Goal: Task Accomplishment & Management: Use online tool/utility

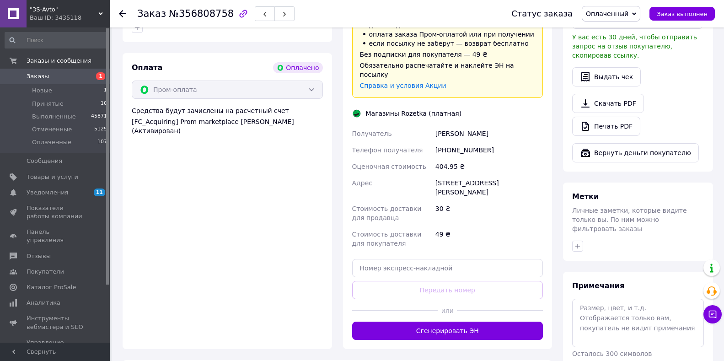
scroll to position [399, 0]
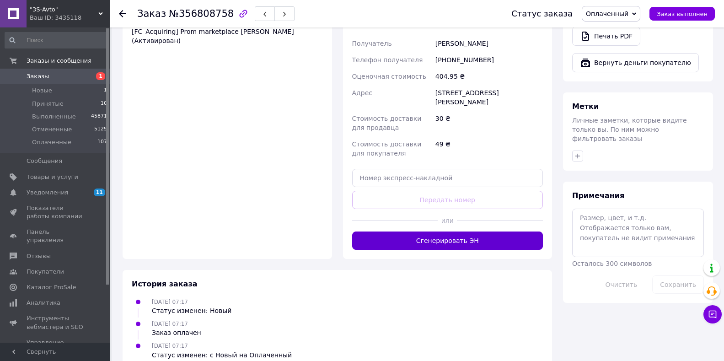
click at [433, 232] on button "Сгенерировать ЭН" at bounding box center [447, 241] width 191 height 18
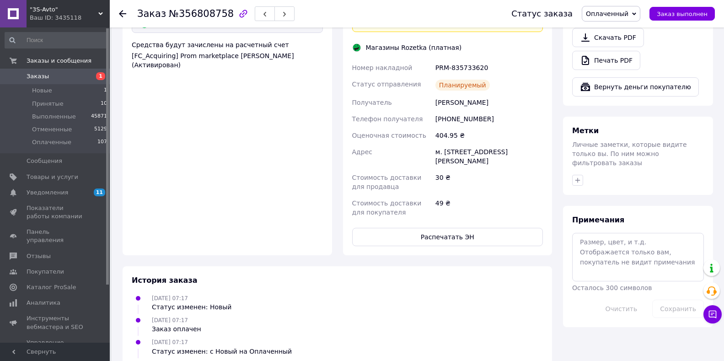
scroll to position [393, 0]
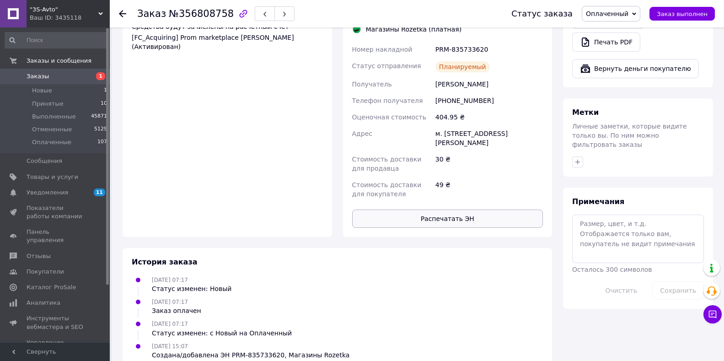
click at [450, 210] on button "Распечатать ЭН" at bounding box center [447, 219] width 191 height 18
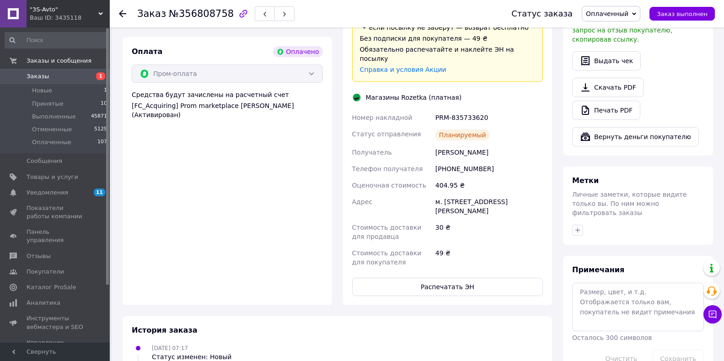
scroll to position [256, 0]
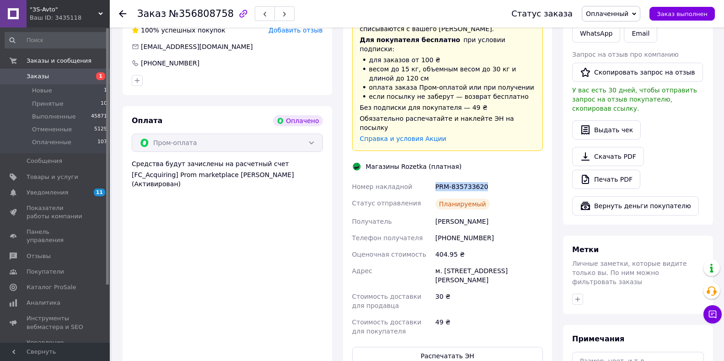
drag, startPoint x: 435, startPoint y: 168, endPoint x: 485, endPoint y: 168, distance: 49.4
click at [485, 178] on div "PRM-835733620" at bounding box center [489, 186] width 111 height 16
copy div "PRM-835733620"
click at [448, 263] on div "м. Київ (Київська обл.), Івана Миколайчука, 4" at bounding box center [489, 276] width 111 height 26
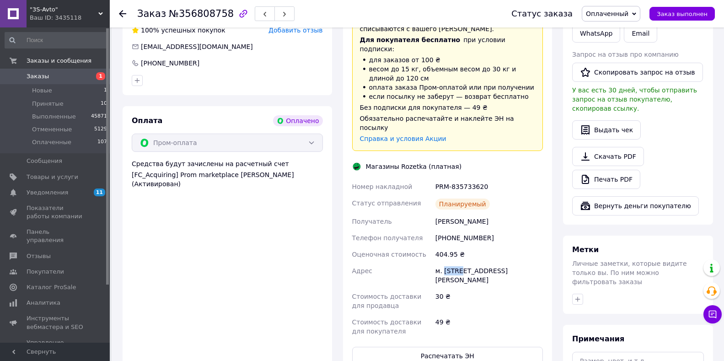
copy div "Київ"
drag, startPoint x: 432, startPoint y: 203, endPoint x: 500, endPoint y: 204, distance: 67.7
click at [500, 204] on div "Номер накладной PRM-835733620 Статус отправления Планируемый Получатель Бондарч…" at bounding box center [447, 258] width 195 height 161
copy div "Получатель Бондарчук Юля"
click at [467, 230] on div "+380984166709" at bounding box center [489, 238] width 111 height 16
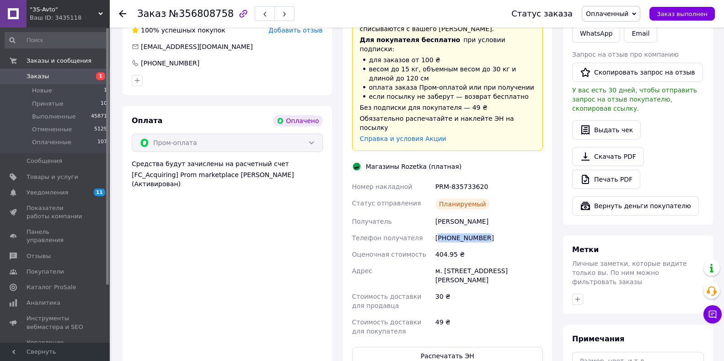
click at [467, 230] on div "+380984166709" at bounding box center [489, 238] width 111 height 16
copy div "380984166709"
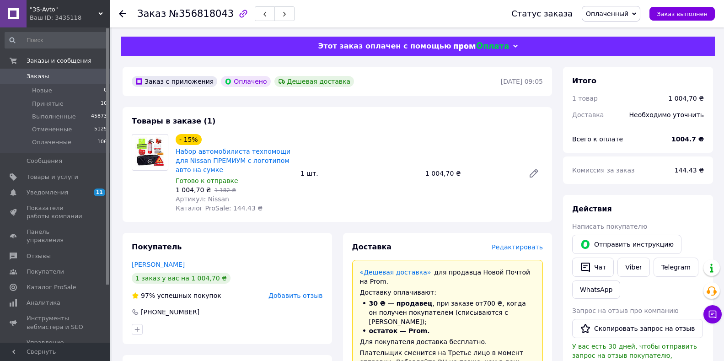
click at [510, 251] on span "Редактировать" at bounding box center [517, 246] width 51 height 7
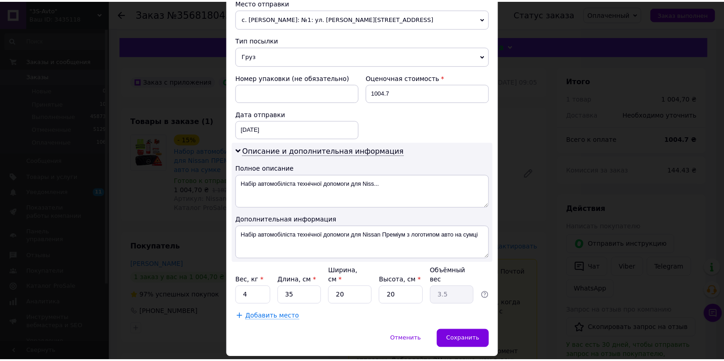
scroll to position [349, 0]
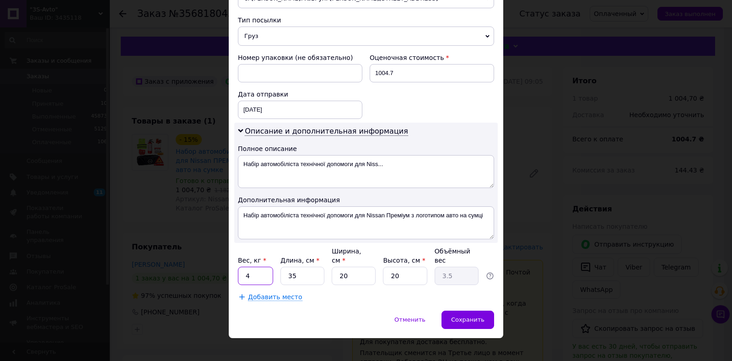
click at [259, 268] on input "4" at bounding box center [255, 276] width 35 height 18
type input "2"
click at [470, 311] on div "Сохранить" at bounding box center [468, 320] width 53 height 18
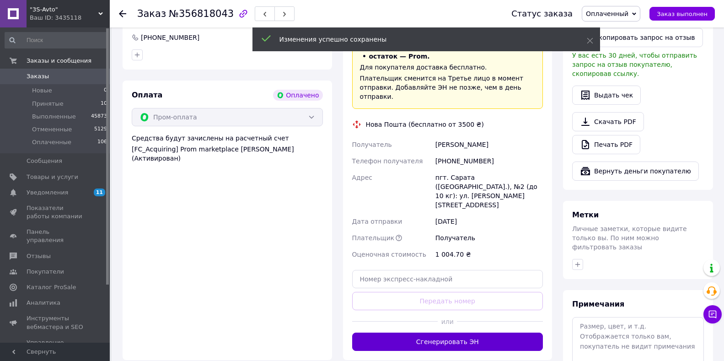
click at [446, 333] on button "Сгенерировать ЭН" at bounding box center [447, 342] width 191 height 18
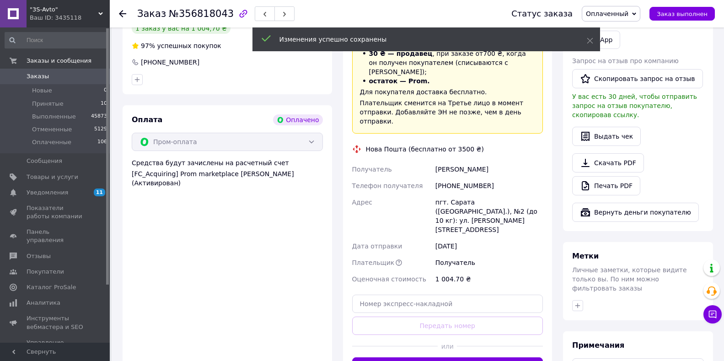
scroll to position [183, 0]
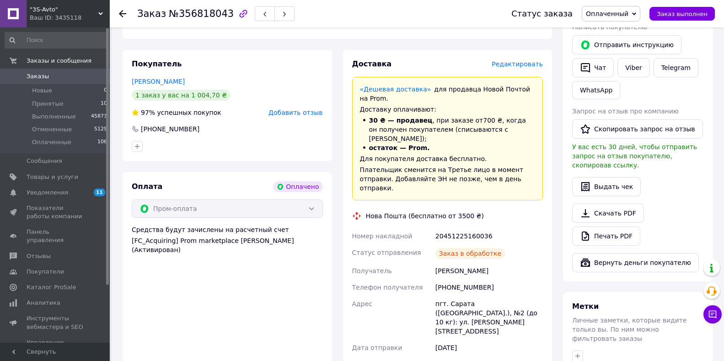
click at [463, 228] on div "20451225160036" at bounding box center [489, 236] width 111 height 16
copy div "20451225160036"
click at [452, 296] on div "пгт. Сарата (Одесская обл.), №2 (до 10 кг): ул. Кристиана Вернера, 97" at bounding box center [489, 318] width 111 height 44
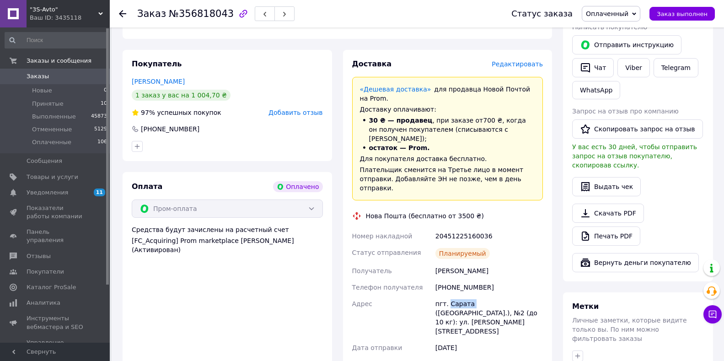
copy div "Сарата"
drag, startPoint x: 431, startPoint y: 251, endPoint x: 501, endPoint y: 252, distance: 70.9
click at [501, 252] on div "Номер накладной 20451225160036 Статус отправления Планируемый Получатель Атанас…" at bounding box center [447, 321] width 195 height 187
copy div "Получатель Атанасов Вячеслав"
click at [465, 279] on div "+380681969168" at bounding box center [489, 287] width 111 height 16
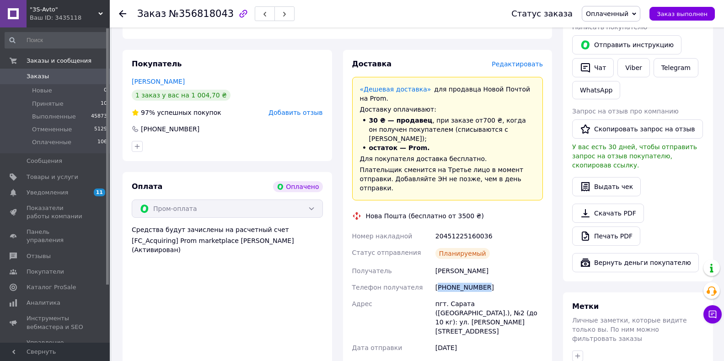
click at [465, 279] on div "+380681969168" at bounding box center [489, 287] width 111 height 16
copy div "380681969168"
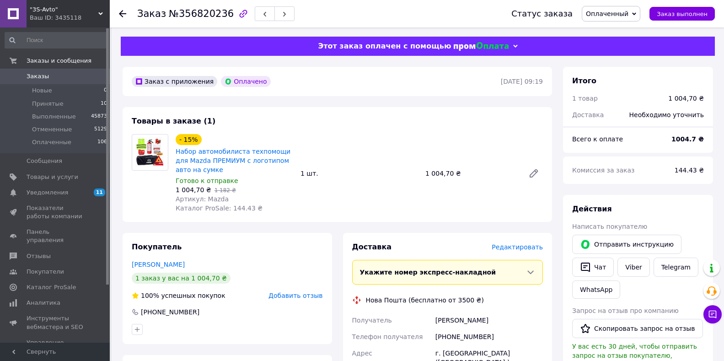
click at [510, 248] on span "Редактировать" at bounding box center [517, 246] width 51 height 7
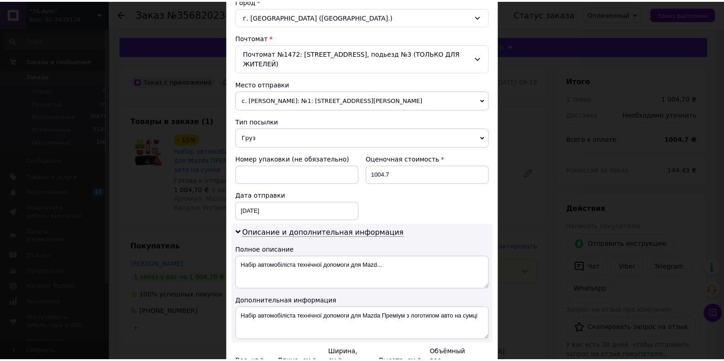
scroll to position [275, 0]
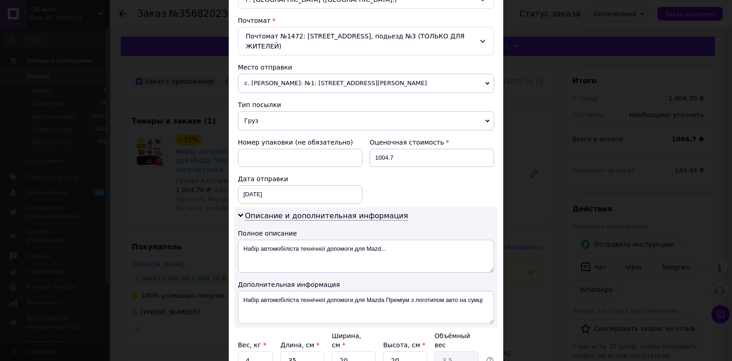
click at [549, 287] on div "× Редактирование доставки Способ доставки Нова Пошта (бесплатно от 3500 ₴) Плат…" at bounding box center [366, 180] width 732 height 361
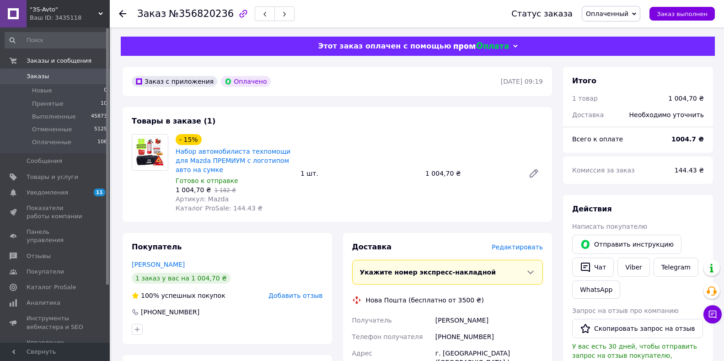
click at [530, 248] on span "Редактировать" at bounding box center [517, 246] width 51 height 7
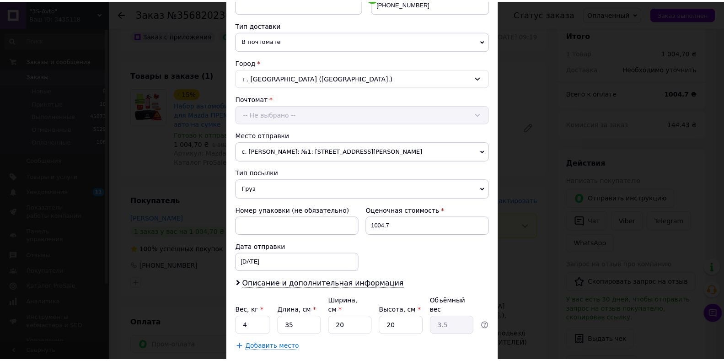
scroll to position [247, 0]
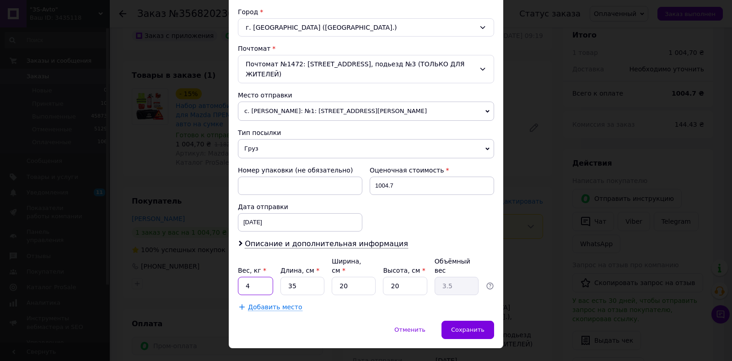
click at [248, 277] on input "4" at bounding box center [255, 286] width 35 height 18
type input "2"
click at [470, 326] on span "Сохранить" at bounding box center [467, 329] width 33 height 7
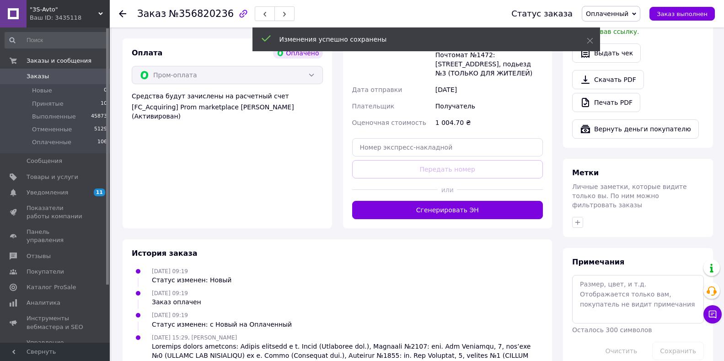
scroll to position [320, 0]
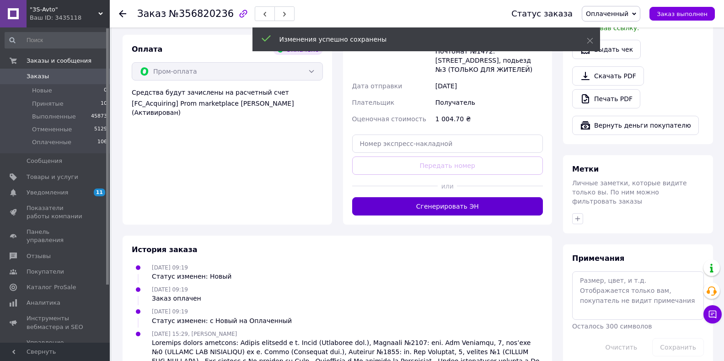
click at [442, 201] on button "Сгенерировать ЭН" at bounding box center [447, 206] width 191 height 18
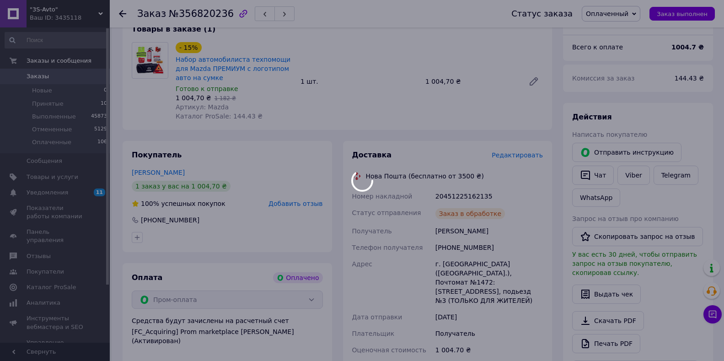
scroll to position [92, 0]
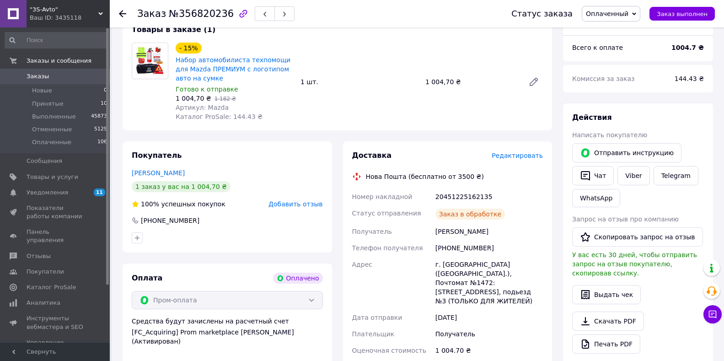
click at [458, 195] on div "20451225162135" at bounding box center [489, 196] width 111 height 16
copy div "20451225162135"
click at [456, 263] on div "г. Львов (Львовская обл.), Почтомат №1472: ул. Под Голоском, 8, подьезд №3 (ТОЛ…" at bounding box center [489, 282] width 111 height 53
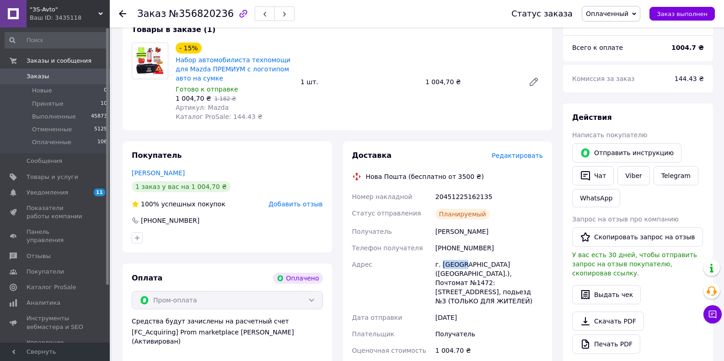
copy div "Львов"
drag, startPoint x: 432, startPoint y: 230, endPoint x: 485, endPoint y: 230, distance: 52.2
click at [485, 230] on div "Номер накладной 20451225162135 Статус отправления Планируемый Получатель Перепе…" at bounding box center [447, 281] width 195 height 187
copy div "Получатель Перепелюк Лілія"
click at [242, 359] on div "Оплата Оплачено Пром-оплата Средства будут зачислены на расчетный счет [FC_Acqu…" at bounding box center [228, 337] width 210 height 146
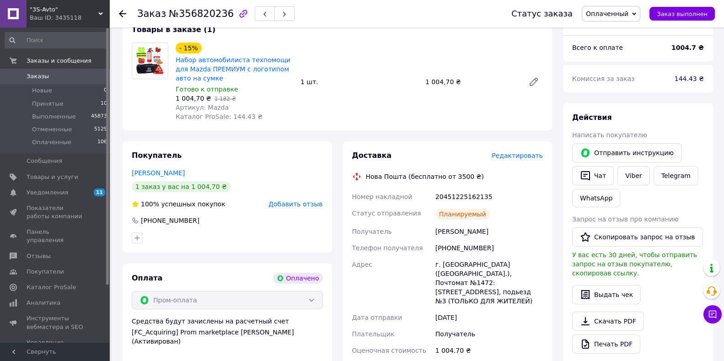
click at [458, 249] on div "+380939547012" at bounding box center [489, 248] width 111 height 16
copy div "380939547012"
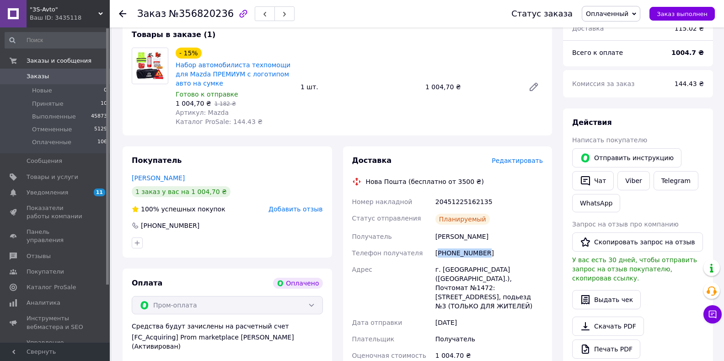
scroll to position [0, 0]
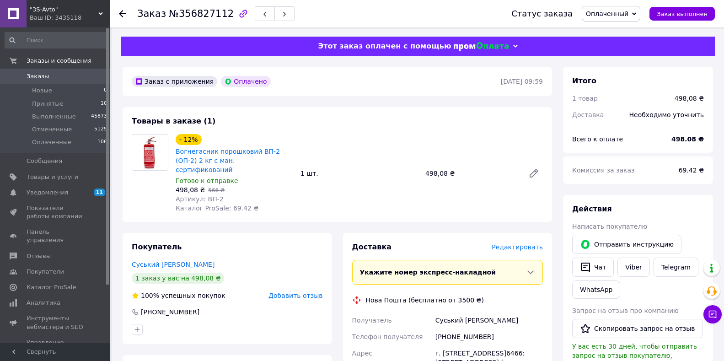
click at [515, 243] on span "Редактировать" at bounding box center [517, 246] width 51 height 7
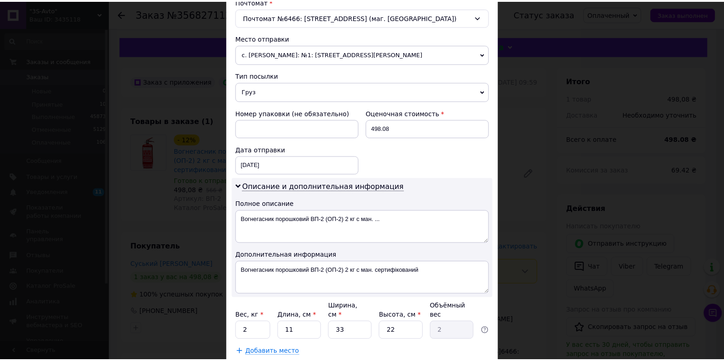
scroll to position [349, 0]
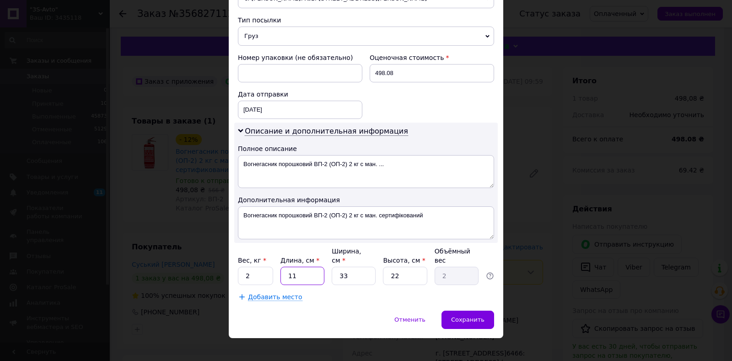
click at [304, 272] on input "11" at bounding box center [302, 276] width 44 height 18
type input "1"
type input "0.18"
type input "12"
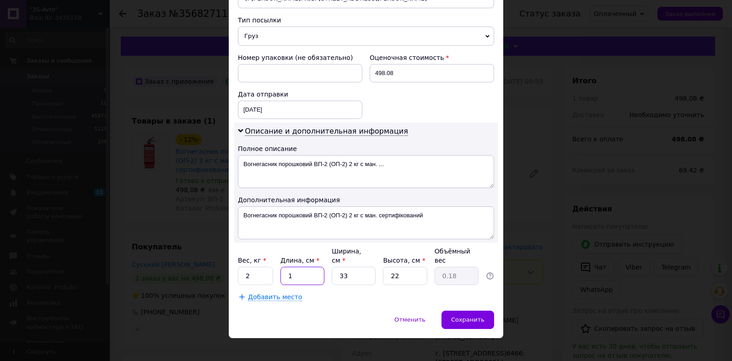
type input "2.18"
type input "12"
click at [463, 311] on div "Сохранить" at bounding box center [468, 320] width 53 height 18
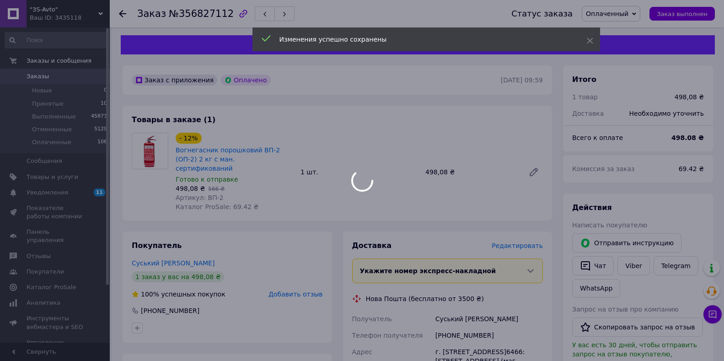
scroll to position [275, 0]
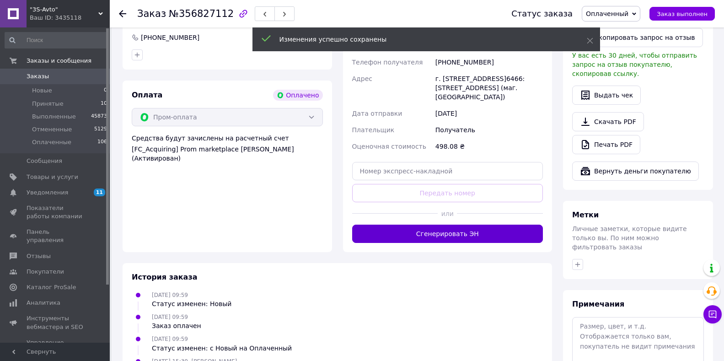
click at [449, 225] on button "Сгенерировать ЭН" at bounding box center [447, 234] width 191 height 18
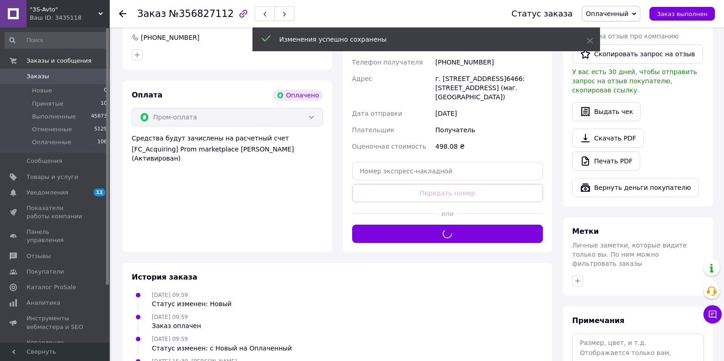
scroll to position [137, 0]
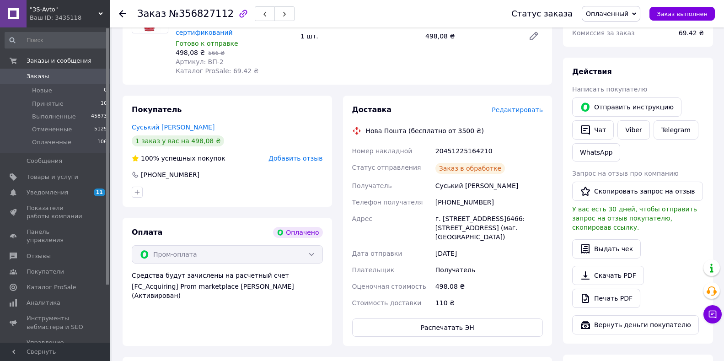
click at [462, 143] on div "20451225164210" at bounding box center [489, 151] width 111 height 16
copy div "20451225164210"
click at [456, 210] on div "г. Полтава (Полтавская обл.), Почтомат №6466: ул. Полюсная, 10а (маг. Делви)" at bounding box center [489, 227] width 111 height 35
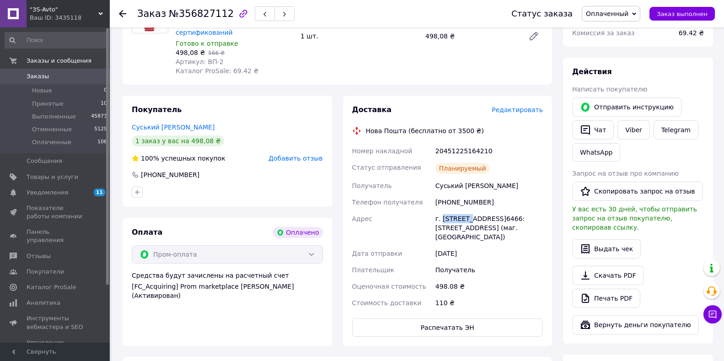
copy div "Полтава"
drag, startPoint x: 433, startPoint y: 171, endPoint x: 495, endPoint y: 174, distance: 62.8
click at [495, 174] on div "Номер накладной 20451225164210 Статус отправления Планируемый Получатель Суськи…" at bounding box center [447, 227] width 195 height 168
copy div "Получатель Суський Виталий"
click at [465, 194] on div "+380509629100" at bounding box center [489, 202] width 111 height 16
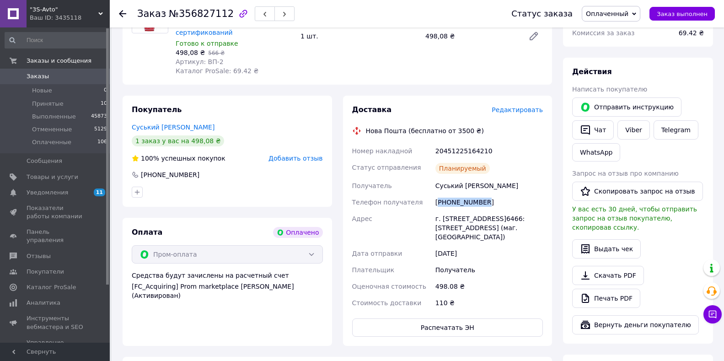
click at [465, 194] on div "+380509629100" at bounding box center [489, 202] width 111 height 16
copy div "380509629100"
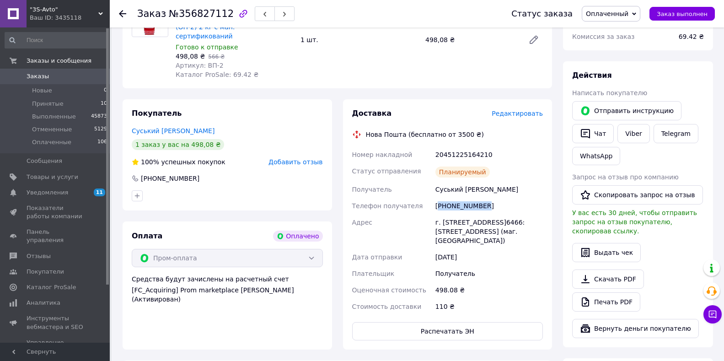
scroll to position [0, 0]
